Goal: Task Accomplishment & Management: Use online tool/utility

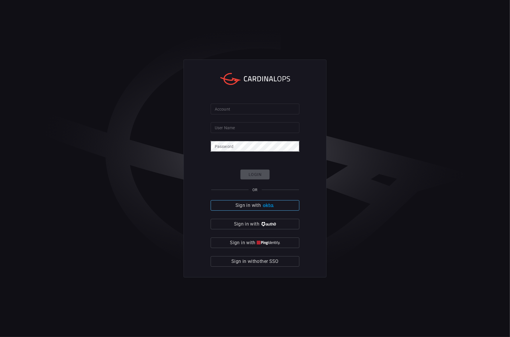
click at [266, 207] on img "button" at bounding box center [268, 205] width 13 height 4
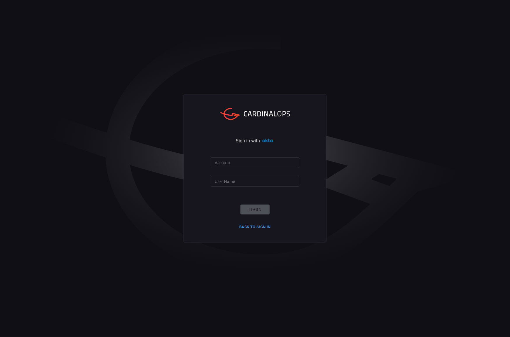
click at [266, 175] on form "Account Account User Name User Name Login Back to Sign in" at bounding box center [255, 194] width 89 height 74
click at [265, 169] on form "Account Account User Name User Name Login Back to Sign in" at bounding box center [255, 194] width 89 height 74
click at [267, 157] on input "Account" at bounding box center [255, 162] width 89 height 11
type input "blackstone-es"
click at [254, 181] on input "User Name" at bounding box center [255, 181] width 89 height 11
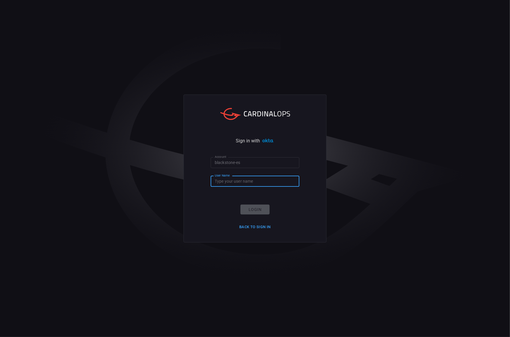
type input "[PERSON_NAME].[PERSON_NAME]"
click at [260, 210] on button "Login" at bounding box center [254, 210] width 29 height 10
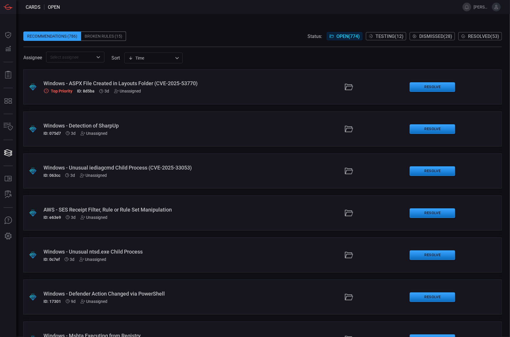
click at [320, 64] on span at bounding box center [262, 65] width 479 height 7
click at [170, 58] on div "Time visibleUpdateTime ​" at bounding box center [153, 58] width 58 height 11
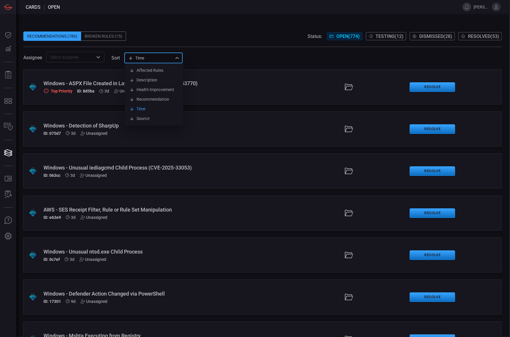
click at [125, 57] on div at bounding box center [255, 168] width 510 height 337
click at [116, 57] on div at bounding box center [255, 168] width 510 height 337
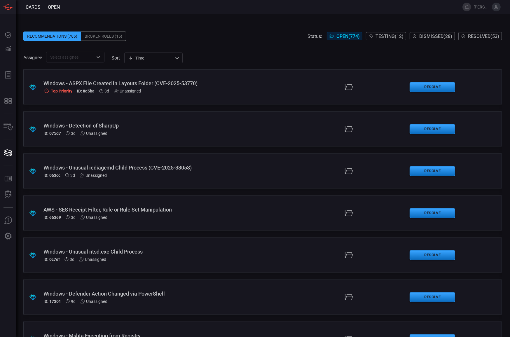
click at [109, 57] on div "Assignee ​ sort Time visibleUpdateTime ​" at bounding box center [262, 57] width 479 height 11
click at [104, 56] on div "​" at bounding box center [75, 57] width 58 height 11
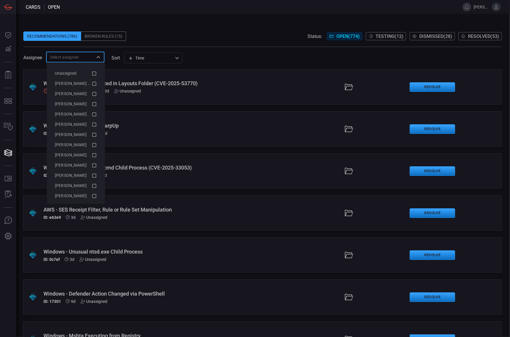
click at [176, 46] on span at bounding box center [262, 44] width 479 height 6
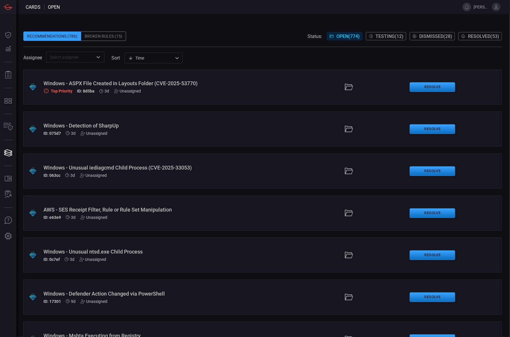
click at [170, 57] on div "Time visibleUpdateTime ​" at bounding box center [153, 58] width 58 height 11
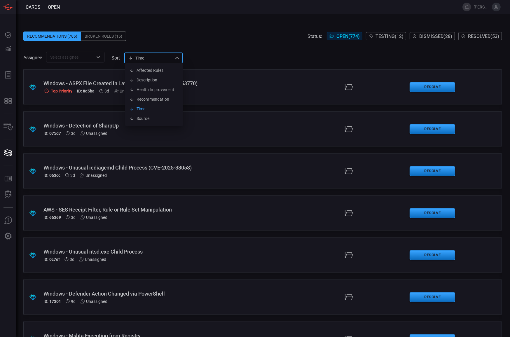
drag, startPoint x: 148, startPoint y: 74, endPoint x: 160, endPoint y: 56, distance: 21.4
click at [148, 74] on li "Affected Rules" at bounding box center [154, 71] width 58 height 10
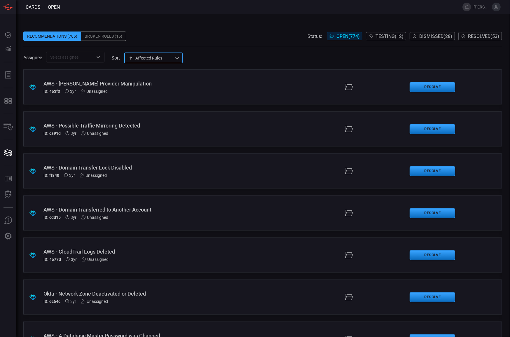
click at [164, 59] on div "Affected Rules affectedRules ​" at bounding box center [153, 58] width 58 height 11
click at [163, 78] on li "Description" at bounding box center [154, 80] width 58 height 10
click at [161, 59] on div "Description description ​" at bounding box center [153, 58] width 58 height 11
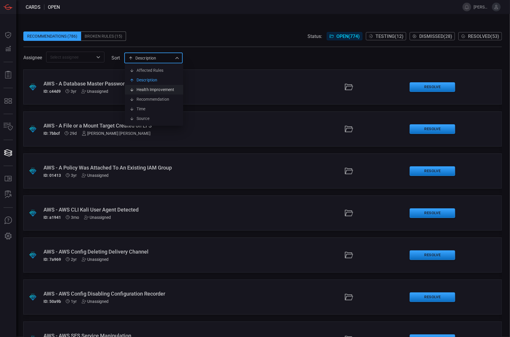
click at [161, 90] on li "Health Improvement" at bounding box center [154, 90] width 58 height 10
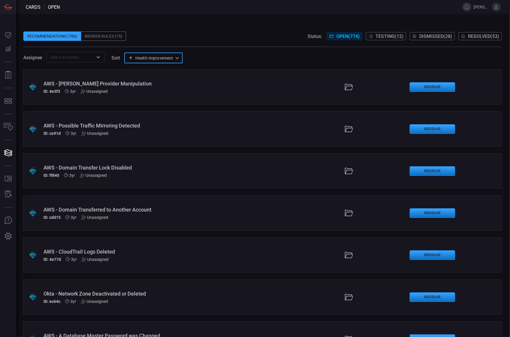
click at [140, 56] on div "Health Improvement healthImprovement ​" at bounding box center [153, 58] width 58 height 11
click at [148, 74] on li "Affected Rules" at bounding box center [154, 71] width 58 height 10
click at [146, 57] on div "Affected Rules affectedRules ​" at bounding box center [153, 58] width 58 height 11
click at [150, 117] on li "Source" at bounding box center [154, 119] width 58 height 10
click at [160, 58] on div "Source creationSource Affected Rules Description Health Improvement Recommendat…" at bounding box center [153, 58] width 58 height 11
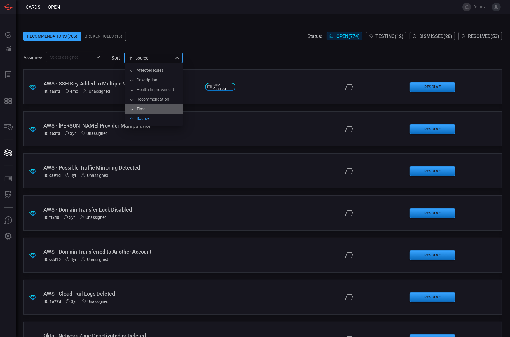
click at [154, 108] on li "Time" at bounding box center [154, 109] width 58 height 10
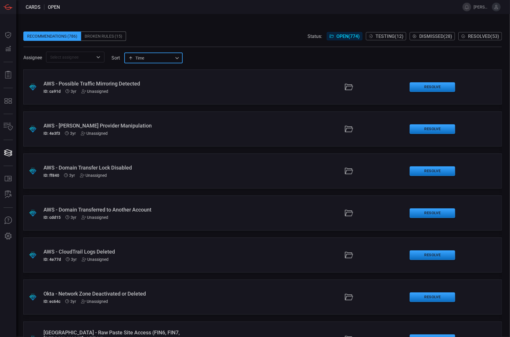
click at [158, 60] on div "Time visibleUpdateTime ​" at bounding box center [153, 58] width 58 height 11
click at [165, 98] on li "Recommendation" at bounding box center [154, 100] width 58 height 10
click at [178, 57] on div "Recommendation type ​" at bounding box center [153, 58] width 58 height 11
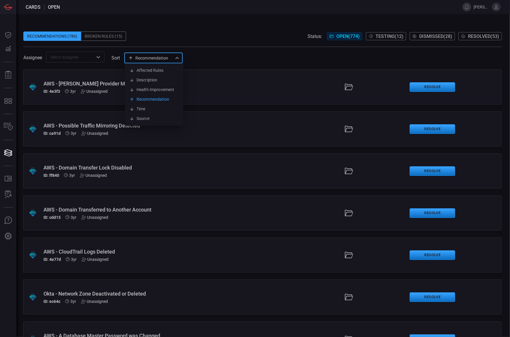
click at [201, 59] on div at bounding box center [255, 168] width 510 height 337
click at [161, 58] on div "Recommendation type ​" at bounding box center [153, 58] width 58 height 11
click at [167, 61] on div at bounding box center [255, 168] width 510 height 337
click at [171, 61] on div "Recommendation type ​" at bounding box center [153, 58] width 58 height 11
click at [154, 88] on li "Health Improvement" at bounding box center [154, 90] width 58 height 10
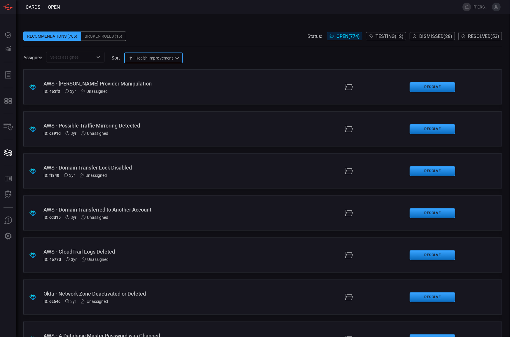
click at [168, 60] on div "Health Improvement healthImprovement ​" at bounding box center [153, 58] width 58 height 11
click at [163, 85] on li "Health Improvement" at bounding box center [154, 90] width 58 height 10
click at [167, 61] on div "Health Improvement healthImprovement ​" at bounding box center [153, 58] width 58 height 11
click at [163, 78] on li "Description" at bounding box center [154, 80] width 58 height 10
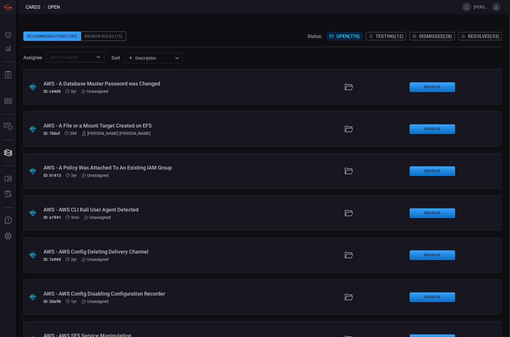
click at [170, 58] on div "Description description ​" at bounding box center [153, 58] width 58 height 11
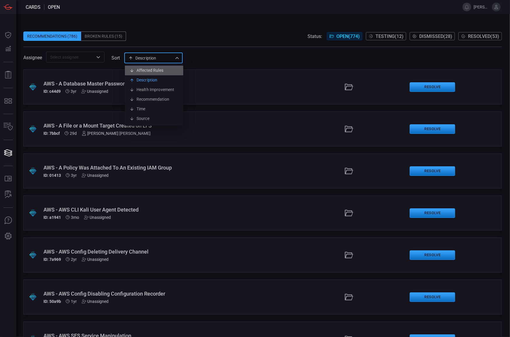
click at [169, 72] on li "Affected Rules" at bounding box center [154, 71] width 58 height 10
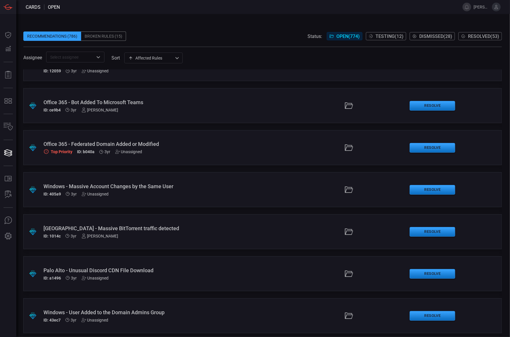
scroll to position [1539, 0]
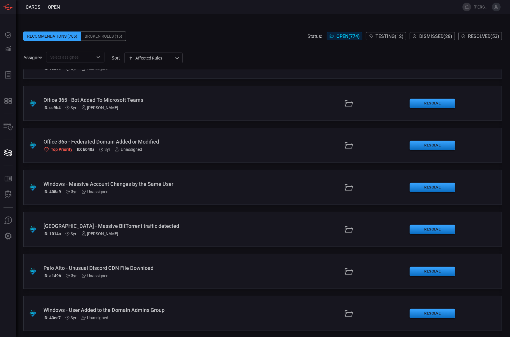
click at [146, 58] on div "Affected Rules affectedRules ​" at bounding box center [153, 58] width 58 height 11
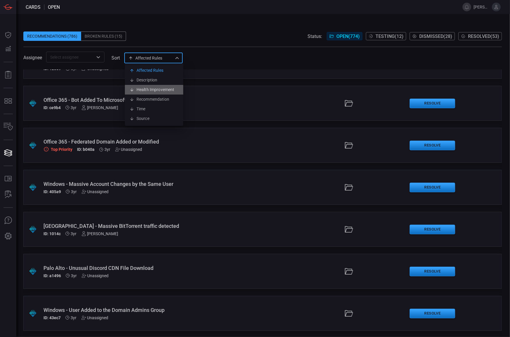
click at [151, 90] on li "Health Improvement" at bounding box center [154, 90] width 58 height 10
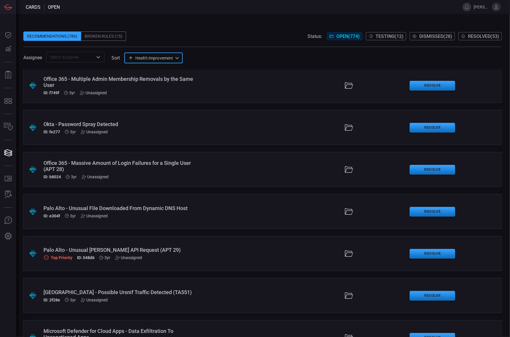
scroll to position [0, 0]
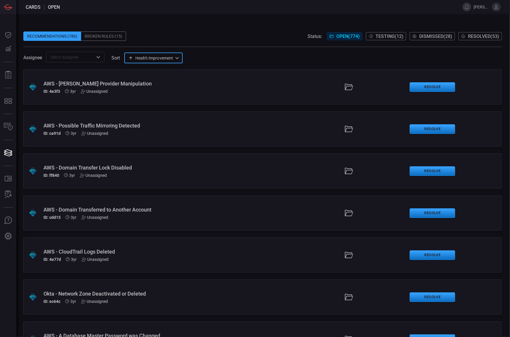
click at [161, 62] on div "Health Improvement healthImprovement ​" at bounding box center [153, 58] width 58 height 11
click at [150, 121] on li "Source" at bounding box center [154, 119] width 58 height 10
click at [201, 58] on div "Assignee ​ sort Source creationSource ​" at bounding box center [262, 57] width 479 height 11
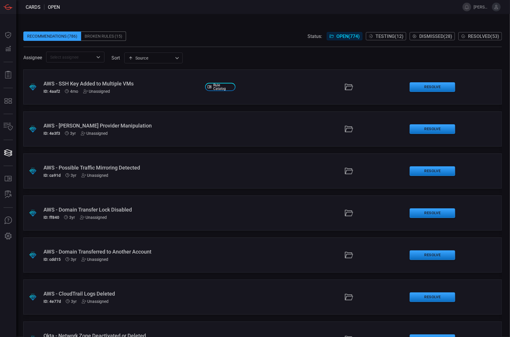
click at [86, 62] on div "​" at bounding box center [75, 57] width 58 height 11
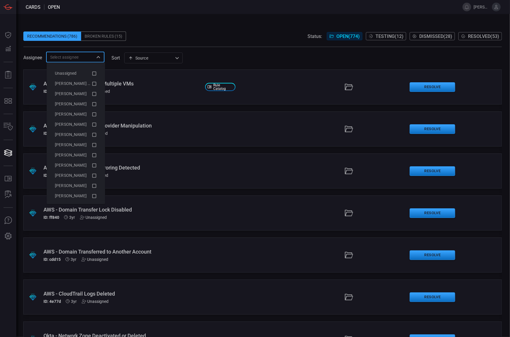
click at [86, 61] on div "​" at bounding box center [75, 57] width 58 height 11
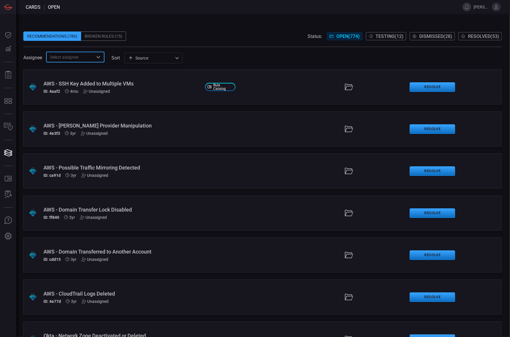
click at [166, 53] on div "Source creationSource ​" at bounding box center [153, 58] width 58 height 11
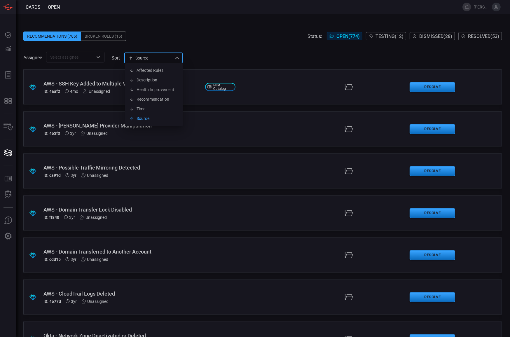
click at [211, 47] on div at bounding box center [255, 168] width 510 height 337
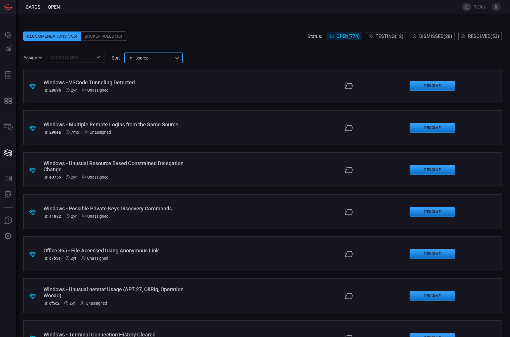
scroll to position [16500, 0]
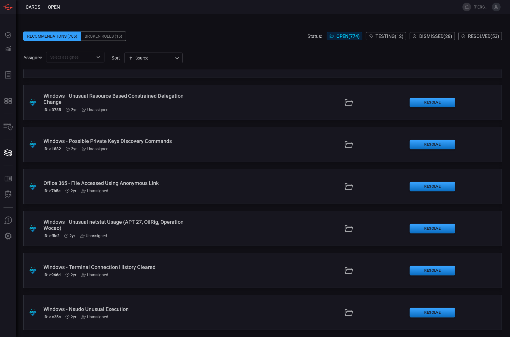
drag, startPoint x: 498, startPoint y: 204, endPoint x: 500, endPoint y: 207, distance: 3.6
click at [499, 208] on div ".suggested_cards_icon{fill:url(#suggested_cards_icon);} AWS - SSH Key Added to …" at bounding box center [262, 203] width 479 height 268
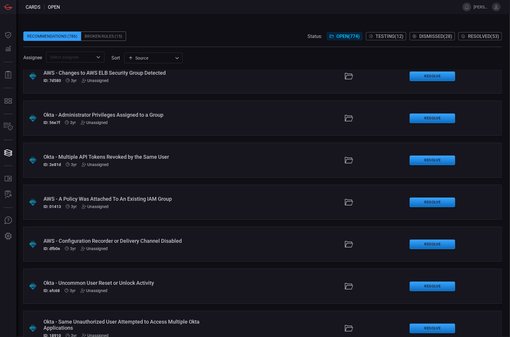
scroll to position [0, 0]
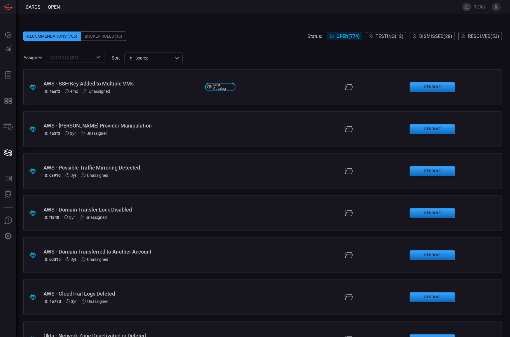
click at [142, 52] on div "Assignee ​ sort Source creationSource ​" at bounding box center [262, 57] width 479 height 11
click at [144, 55] on div "Source creationSource ​" at bounding box center [153, 58] width 58 height 11
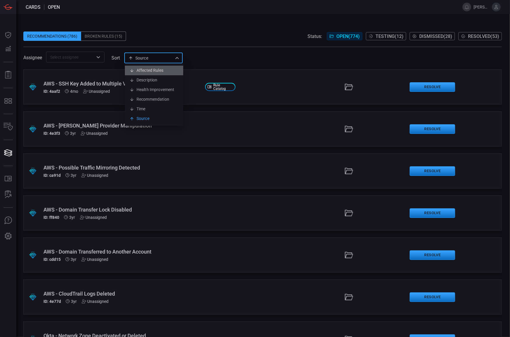
click at [145, 66] on li "Affected Rules" at bounding box center [154, 71] width 58 height 10
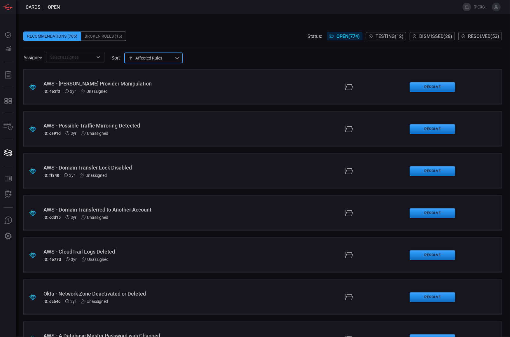
click at [158, 56] on div "Affected Rules affectedRules ​" at bounding box center [153, 58] width 58 height 11
click at [143, 121] on li "Source" at bounding box center [154, 119] width 58 height 10
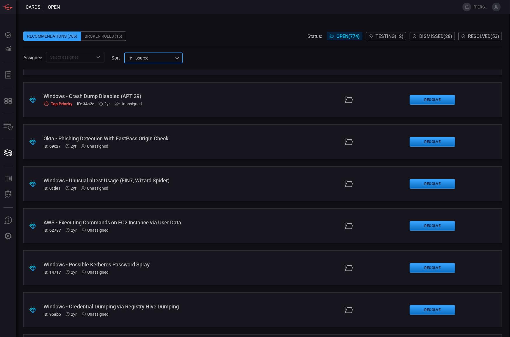
scroll to position [12167, 0]
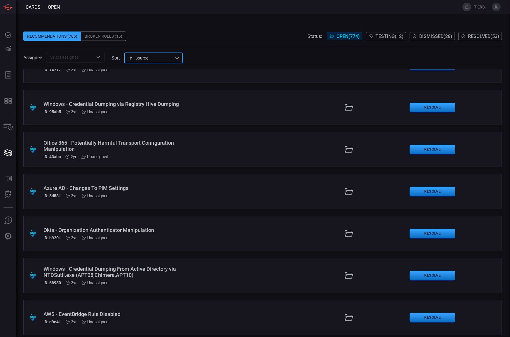
click at [271, 70] on div ".suggested_cards_icon{fill:url(#suggested_cards_icon);} Windows - Possible Kerb…" at bounding box center [262, 65] width 479 height 35
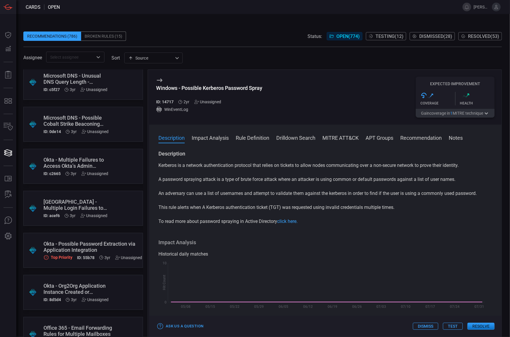
scroll to position [6602, 0]
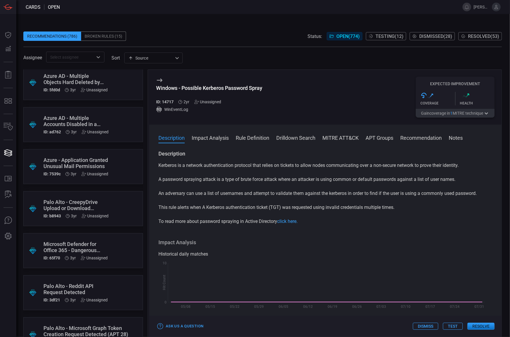
click at [176, 50] on span at bounding box center [262, 49] width 479 height 5
click at [172, 60] on div "Source creationSource ​" at bounding box center [153, 58] width 58 height 11
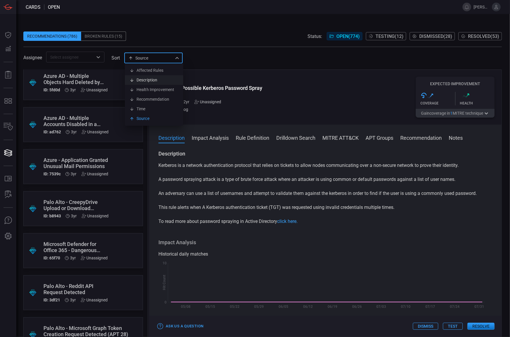
click at [166, 77] on li "Description" at bounding box center [154, 80] width 58 height 10
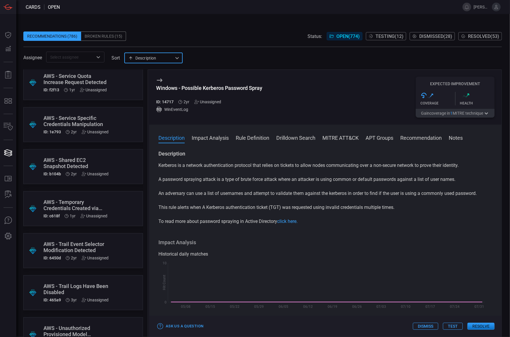
type input "description"
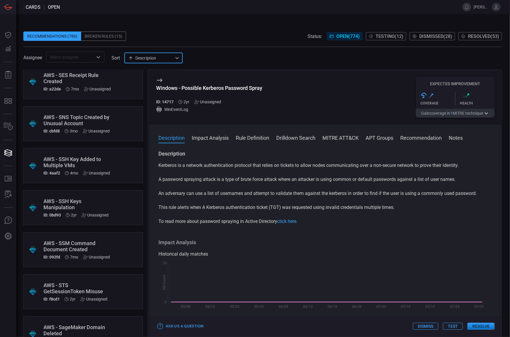
scroll to position [6098, 0]
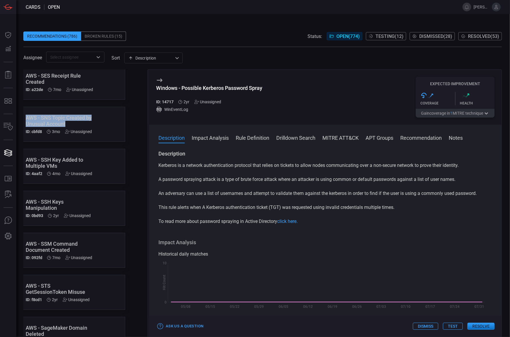
drag, startPoint x: 139, startPoint y: 123, endPoint x: 140, endPoint y: 99, distance: 23.7
click at [140, 99] on div ".suggested_cards_icon{fill:url(#suggested_cards_icon);} AWS - A Database Master…" at bounding box center [83, 203] width 120 height 268
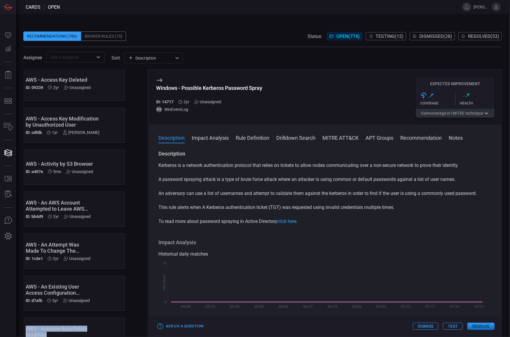
drag, startPoint x: 122, startPoint y: 309, endPoint x: 115, endPoint y: 346, distance: 38.1
click at [115, 337] on html "Cards open [PERSON_NAME].[PERSON_NAME] Dashboard Dashboard Detections Detection…" at bounding box center [255, 168] width 510 height 337
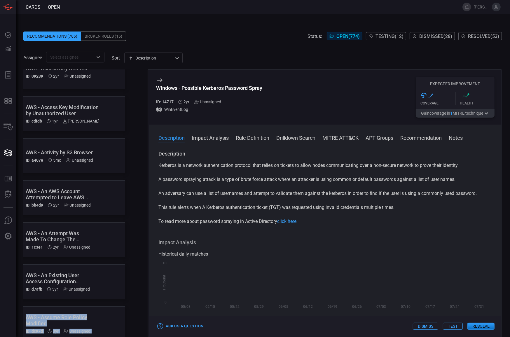
scroll to position [309, 5]
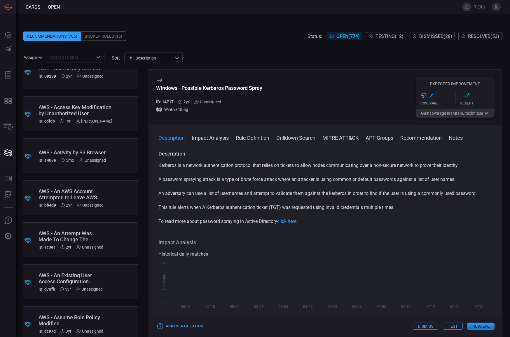
click at [145, 164] on div ".suggested_cards_icon{fill:url(#suggested_cards_icon);} AWS - A Database Master…" at bounding box center [262, 203] width 479 height 268
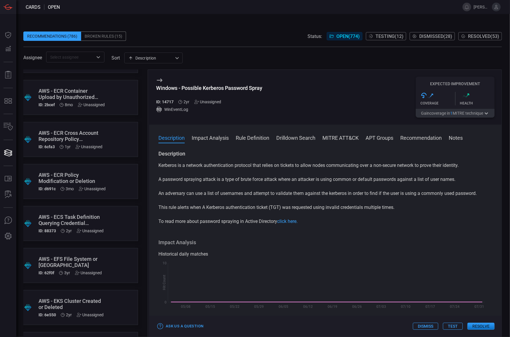
scroll to position [0, 5]
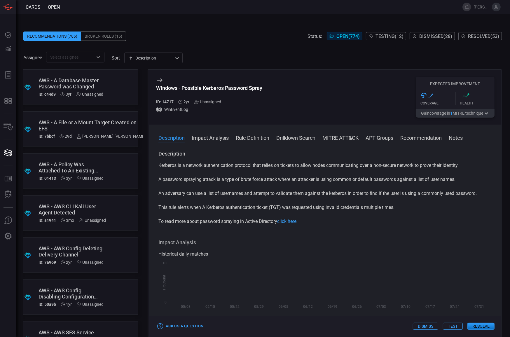
click at [147, 53] on div "Description description ​" at bounding box center [153, 58] width 58 height 11
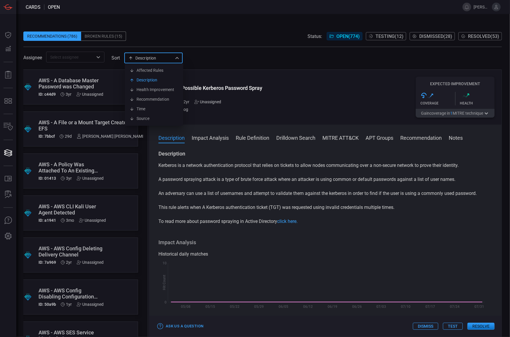
click at [172, 53] on div at bounding box center [255, 168] width 510 height 337
